Goal: Task Accomplishment & Management: Manage account settings

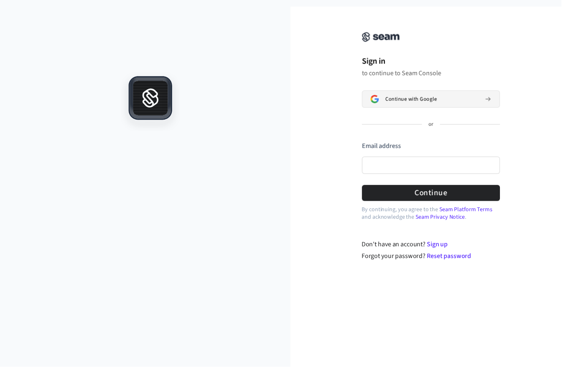
click at [456, 100] on div "Continue with Google" at bounding box center [439, 100] width 94 height 7
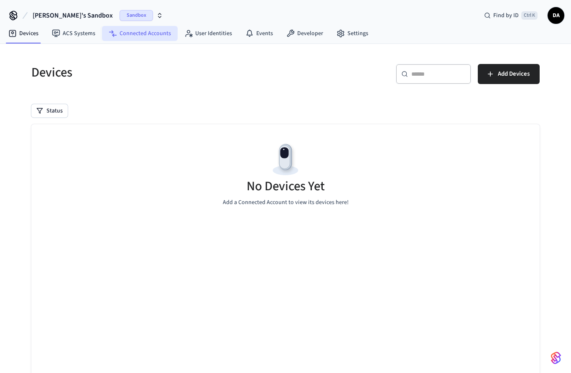
click at [154, 37] on link "Connected Accounts" at bounding box center [140, 33] width 76 height 15
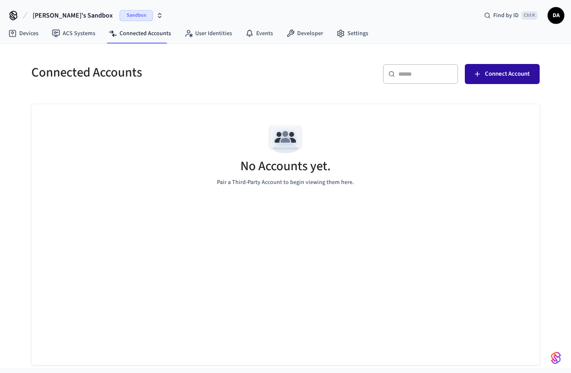
click at [512, 74] on span "Connect Account" at bounding box center [507, 74] width 45 height 11
click at [482, 71] on button "Connect Account" at bounding box center [502, 74] width 75 height 20
